Goal: Task Accomplishment & Management: Manage account settings

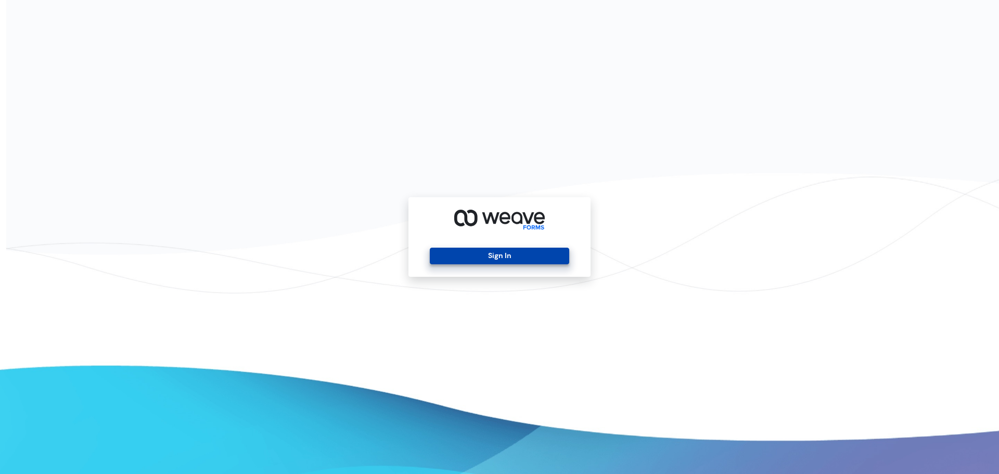
click at [471, 253] on button "Sign In" at bounding box center [499, 256] width 139 height 17
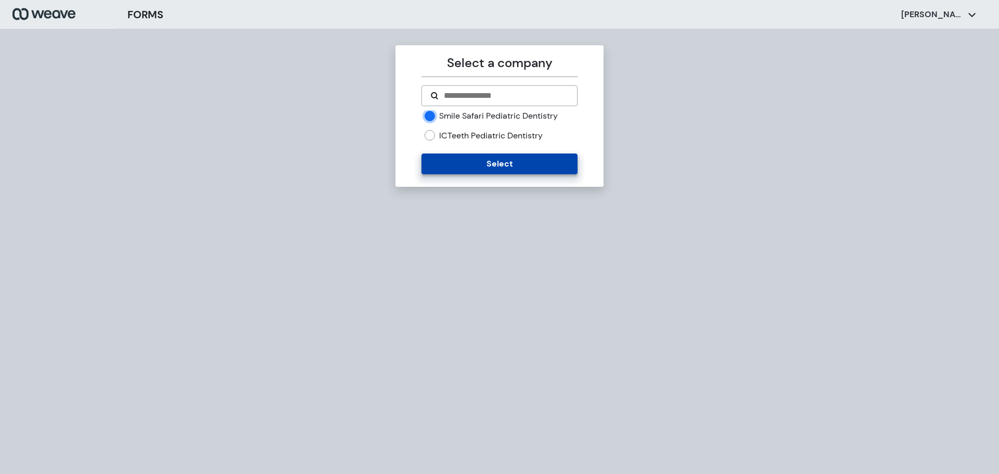
click at [459, 166] on button "Select" at bounding box center [499, 163] width 156 height 21
